Goal: Task Accomplishment & Management: Use online tool/utility

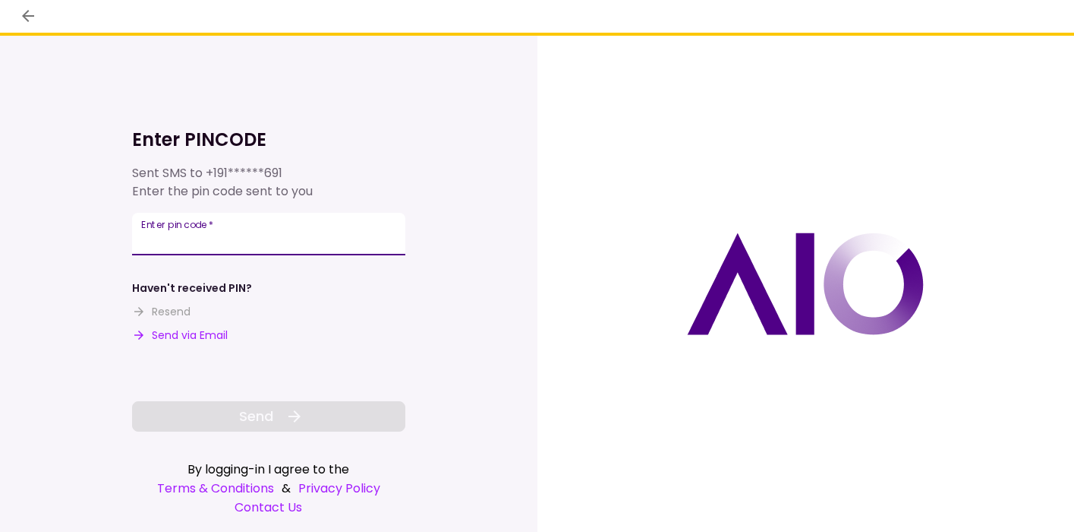
click at [246, 234] on input "Enter pin code   *" at bounding box center [268, 234] width 273 height 43
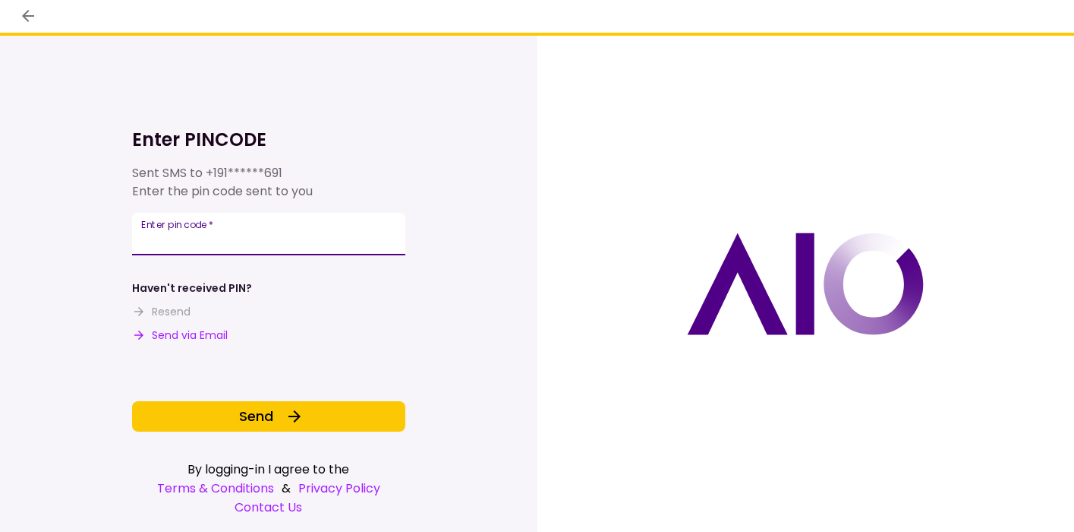
type input "******"
